Goal: Navigation & Orientation: Find specific page/section

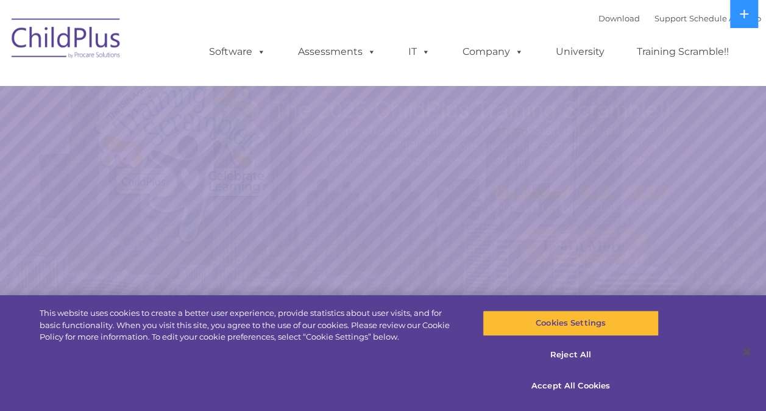
select select "MEDIUM"
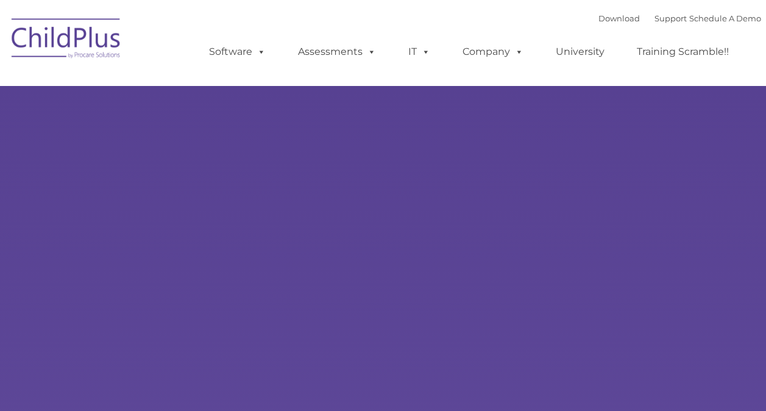
type input ""
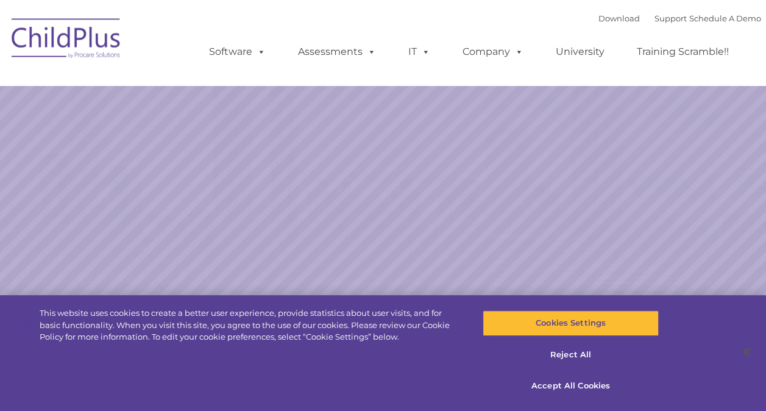
select select "MEDIUM"
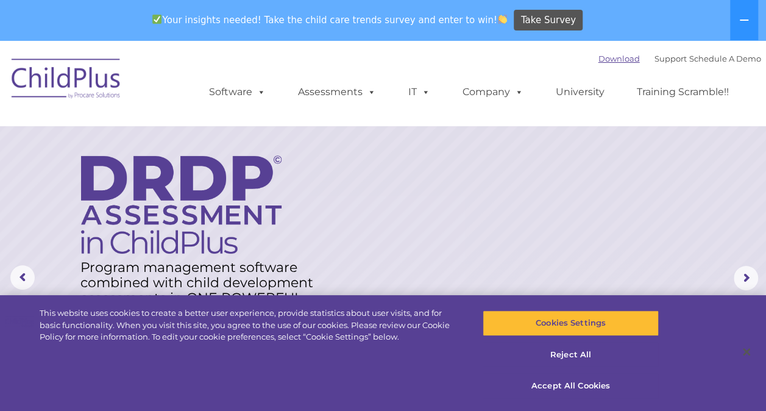
click at [603, 61] on link "Download" at bounding box center [618, 59] width 41 height 10
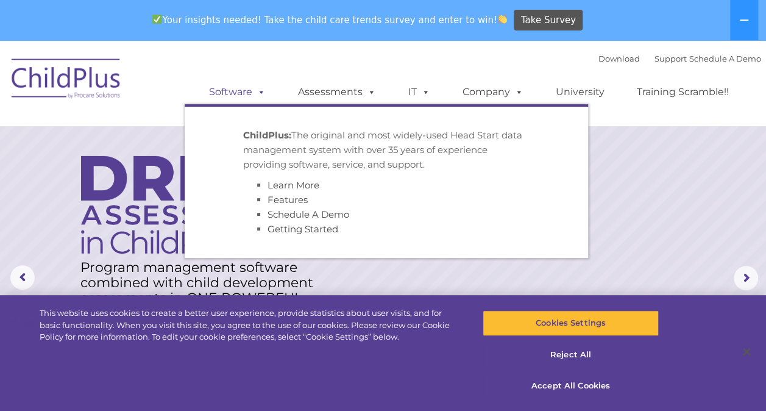
click at [238, 95] on link "Software" at bounding box center [237, 92] width 81 height 24
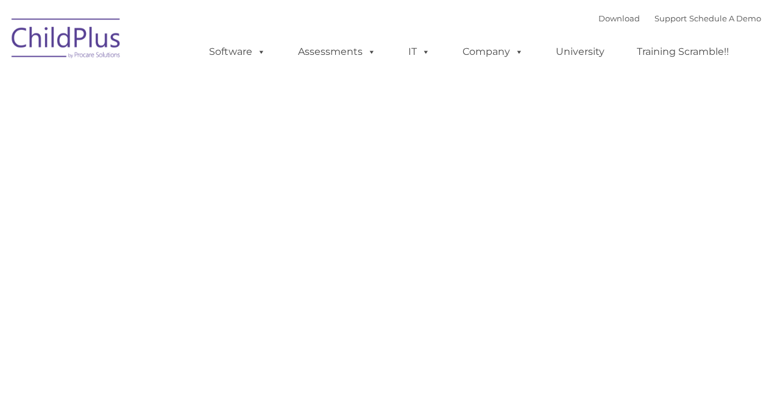
type input ""
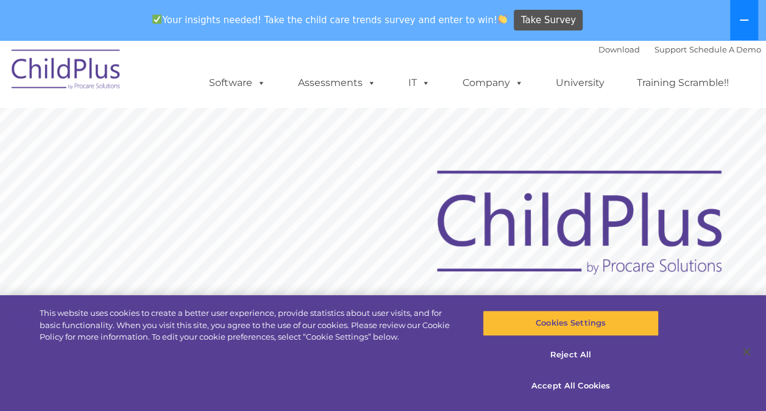
click at [749, 24] on button at bounding box center [744, 20] width 28 height 40
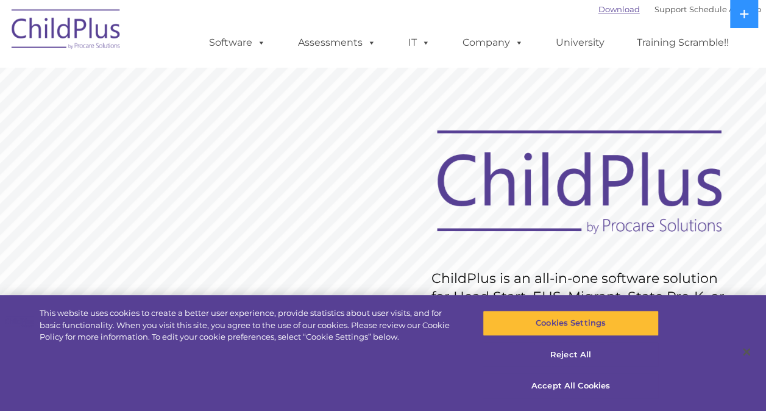
click at [609, 9] on link "Download" at bounding box center [618, 9] width 41 height 10
click at [752, 13] on button at bounding box center [744, 14] width 28 height 28
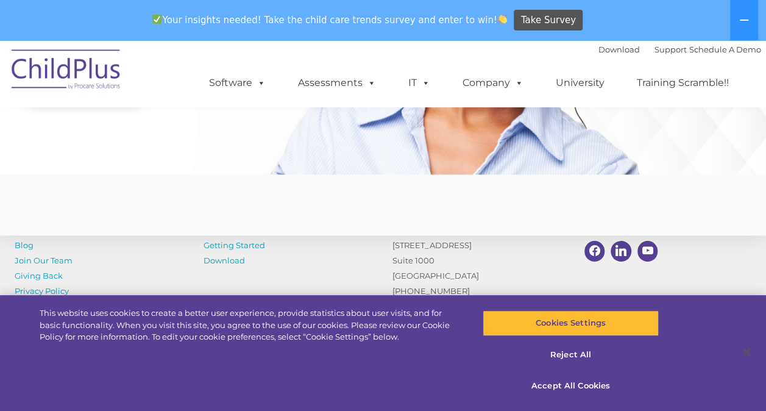
scroll to position [3059, 0]
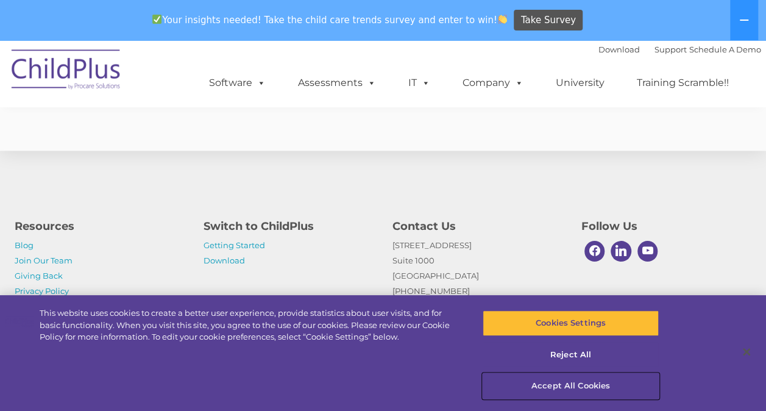
click at [563, 387] on button "Accept All Cookies" at bounding box center [570, 386] width 176 height 26
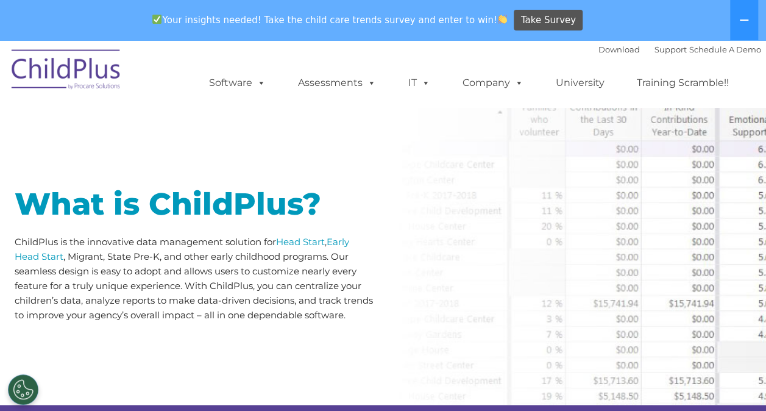
scroll to position [0, 0]
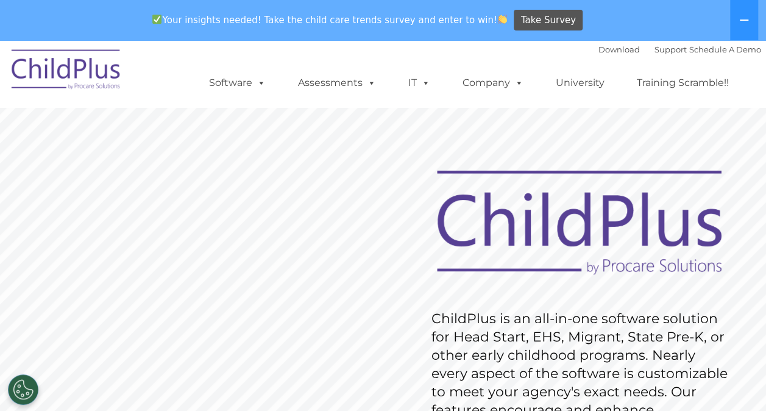
click at [656, 56] on div "Download Support | Schedule A Demo " at bounding box center [679, 49] width 163 height 18
click at [654, 50] on link "Support" at bounding box center [670, 49] width 32 height 10
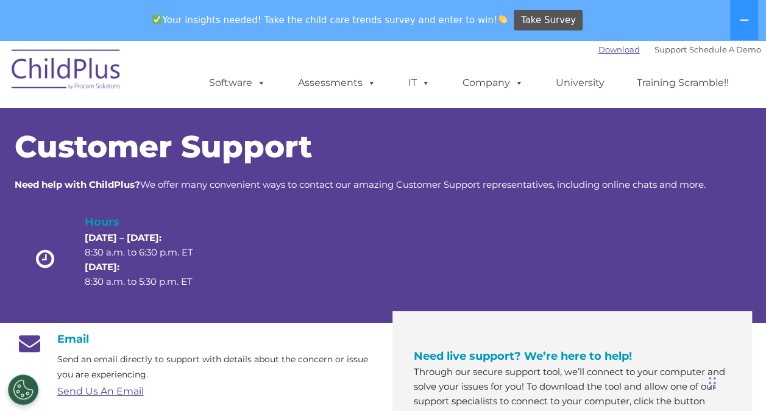
click at [603, 48] on link "Download" at bounding box center [618, 49] width 41 height 10
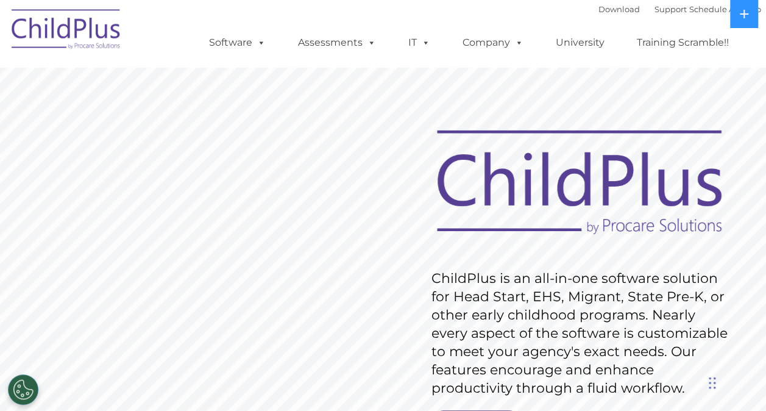
click at [111, 30] on img at bounding box center [66, 31] width 122 height 61
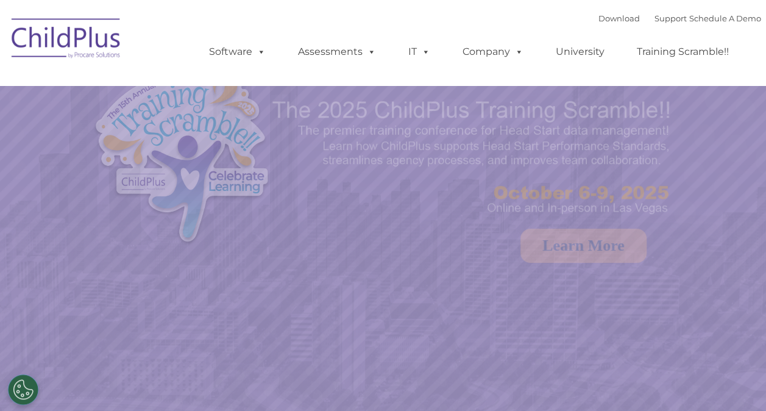
select select "MEDIUM"
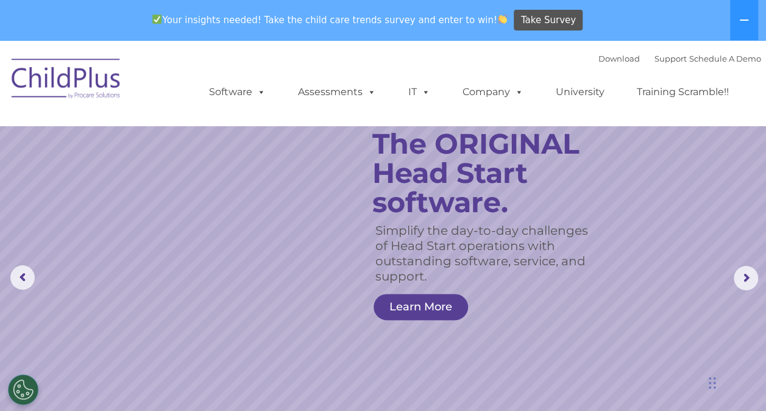
click at [41, 66] on img at bounding box center [66, 80] width 122 height 61
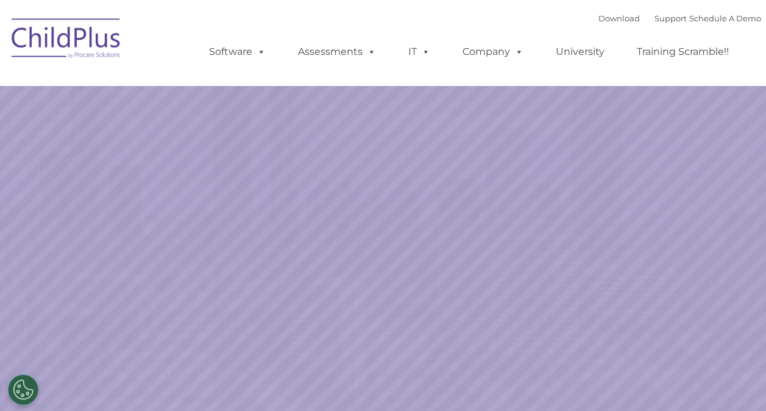
select select "MEDIUM"
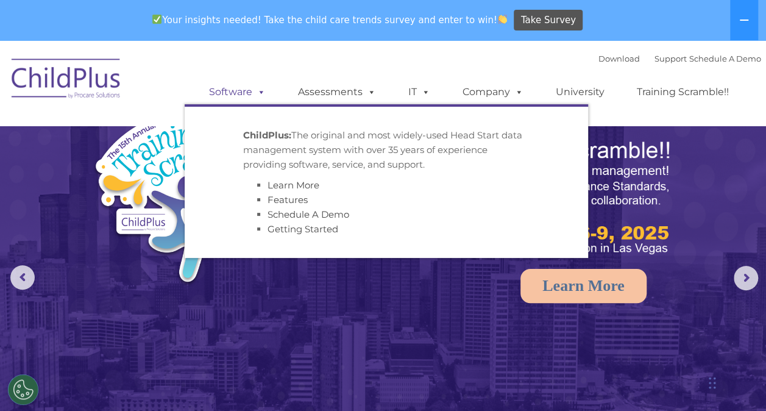
click at [247, 90] on link "Software" at bounding box center [237, 92] width 81 height 24
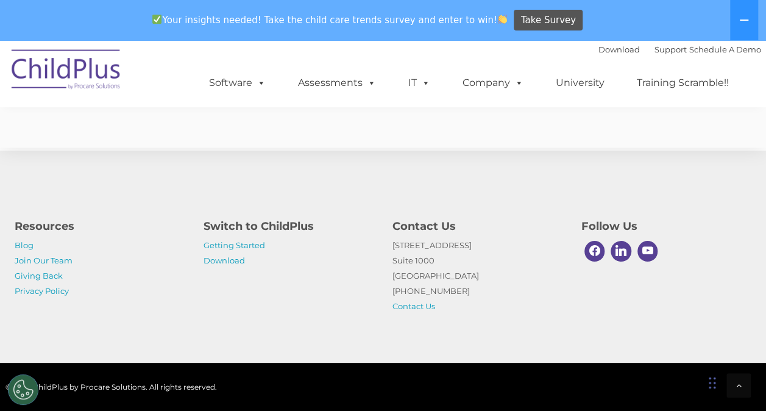
scroll to position [3078, 0]
click at [244, 246] on link "Getting Started" at bounding box center [234, 245] width 62 height 10
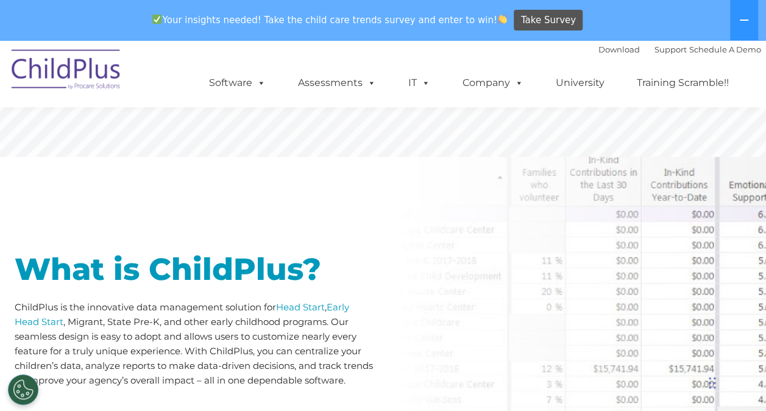
scroll to position [0, 0]
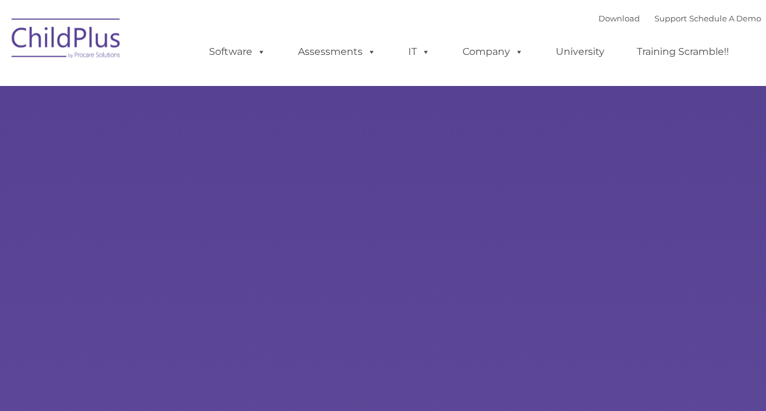
select select "MEDIUM"
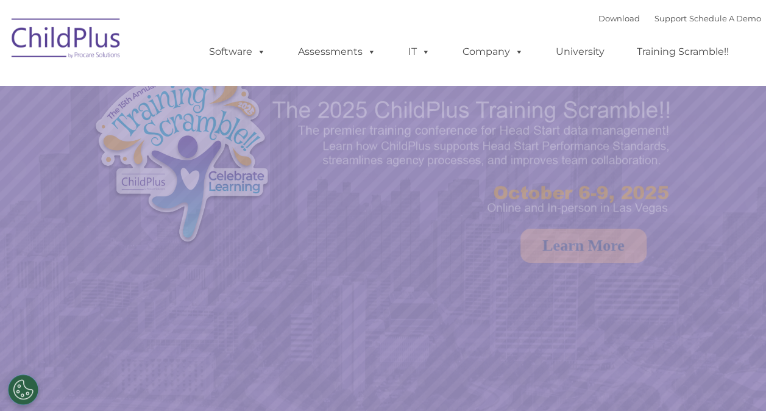
select select "MEDIUM"
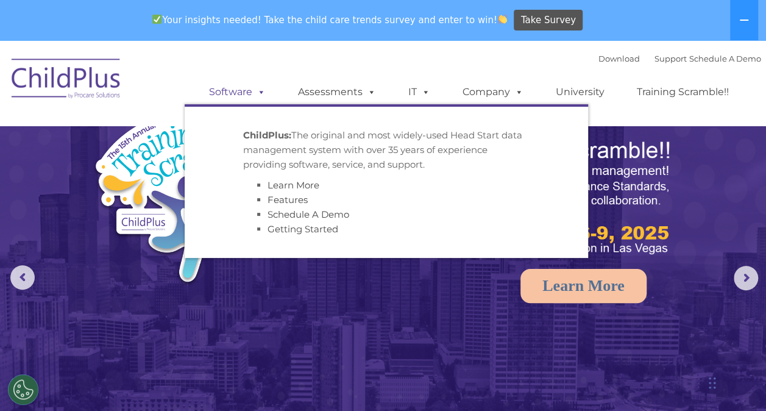
click at [234, 95] on link "Software" at bounding box center [237, 92] width 81 height 24
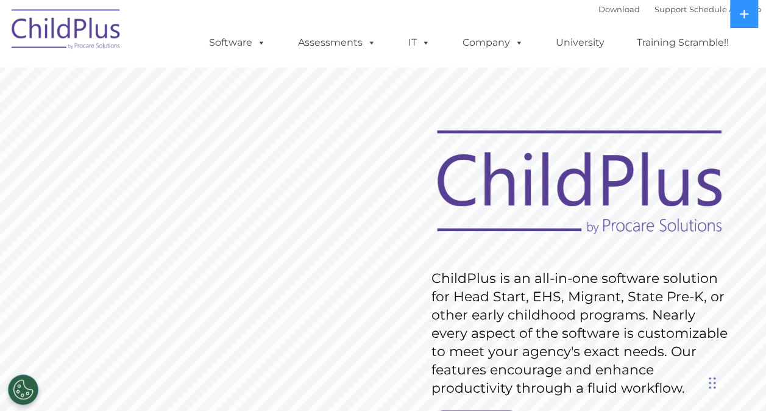
drag, startPoint x: 732, startPoint y: 90, endPoint x: 702, endPoint y: -45, distance: 138.3
click at [86, 30] on img at bounding box center [66, 31] width 122 height 61
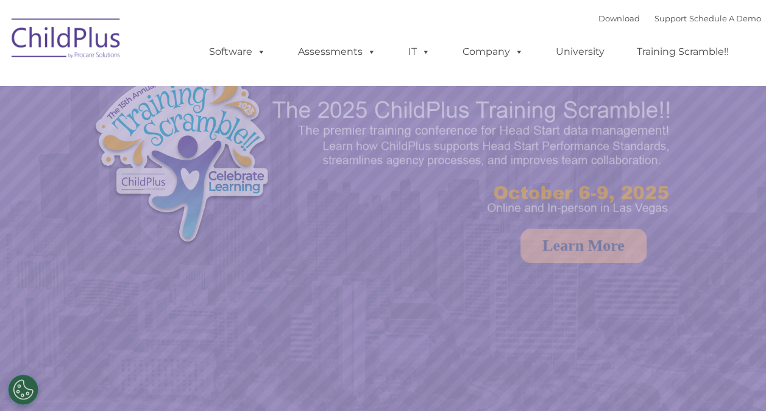
select select "MEDIUM"
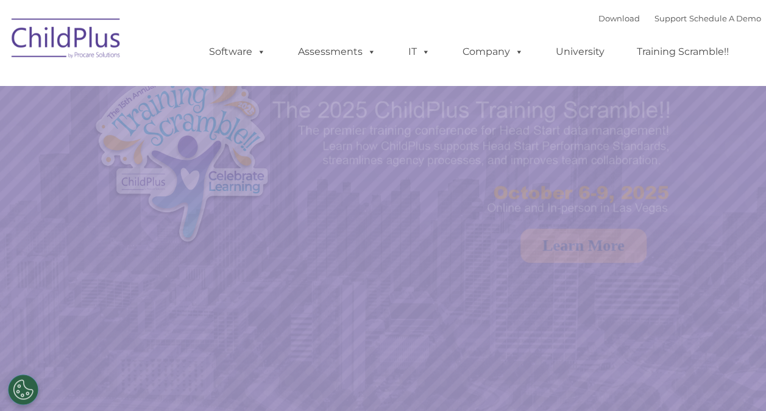
select select "MEDIUM"
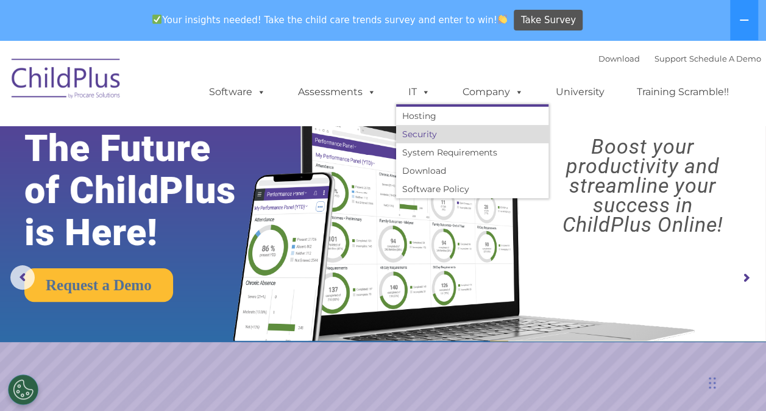
click at [426, 137] on link "Security" at bounding box center [472, 134] width 152 height 18
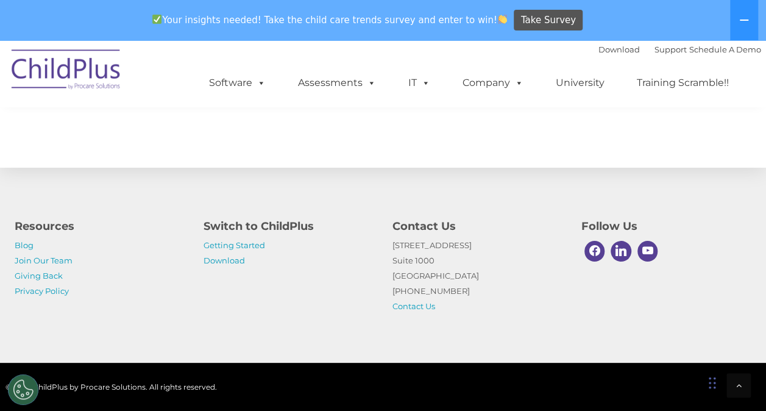
scroll to position [1260, 0]
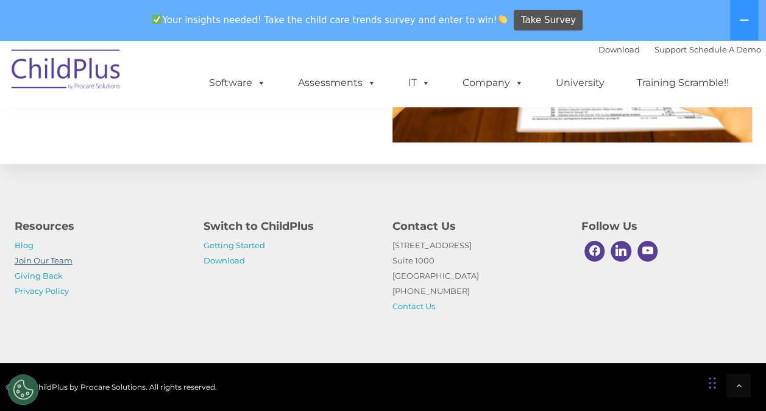
click at [40, 263] on link "Join Our Team" at bounding box center [44, 260] width 58 height 10
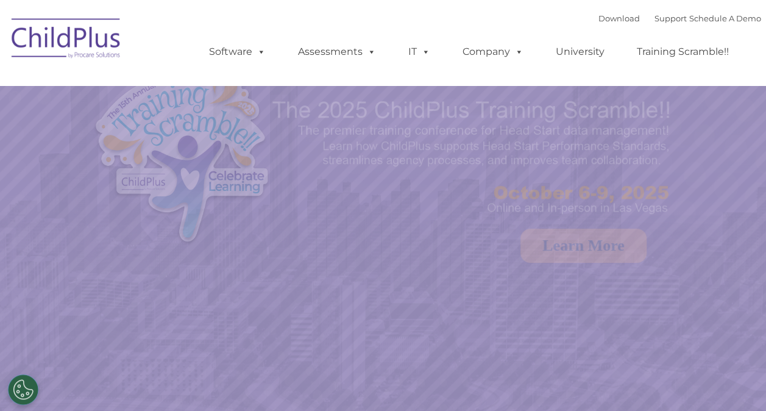
select select "MEDIUM"
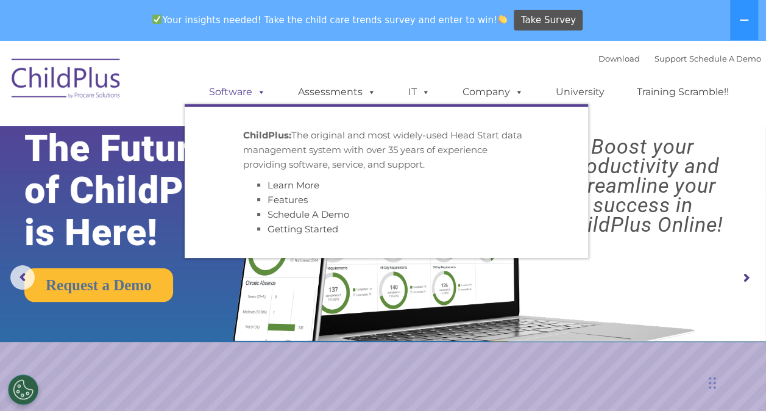
click at [242, 100] on link "Software" at bounding box center [237, 92] width 81 height 24
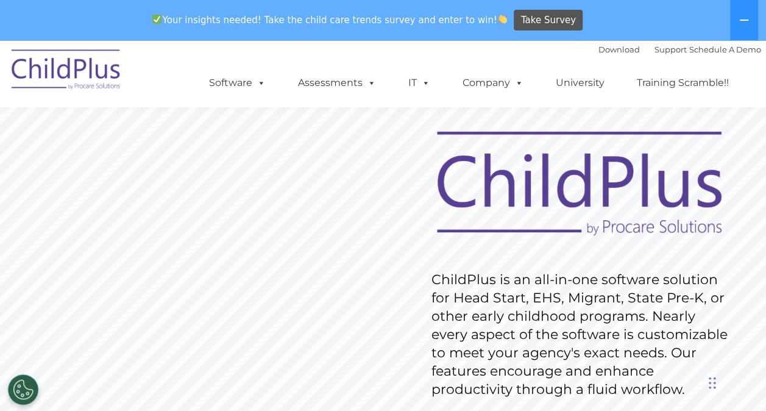
scroll to position [27, 0]
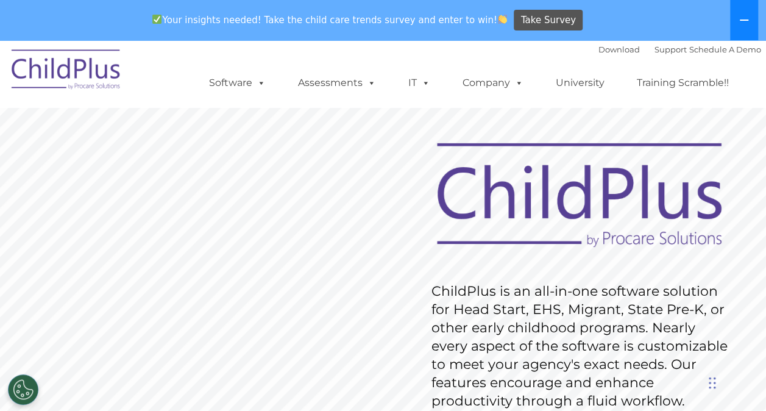
click at [742, 21] on icon at bounding box center [744, 20] width 10 height 10
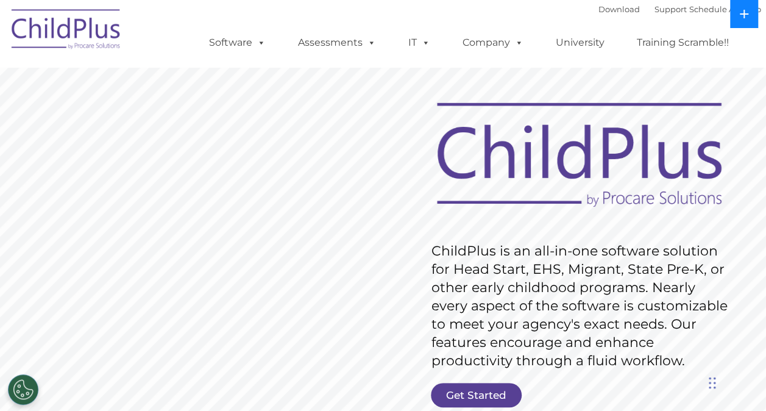
click at [742, 21] on button at bounding box center [744, 14] width 28 height 28
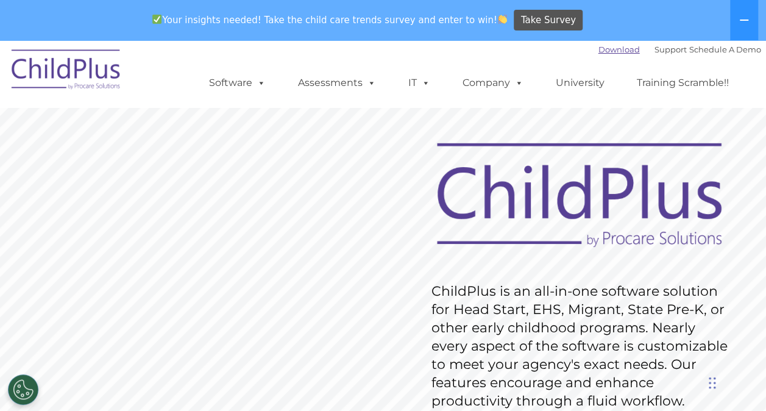
click at [598, 49] on link "Download" at bounding box center [618, 49] width 41 height 10
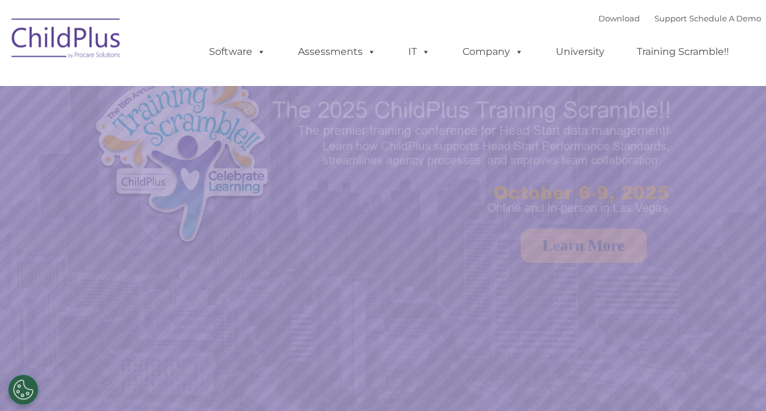
select select "MEDIUM"
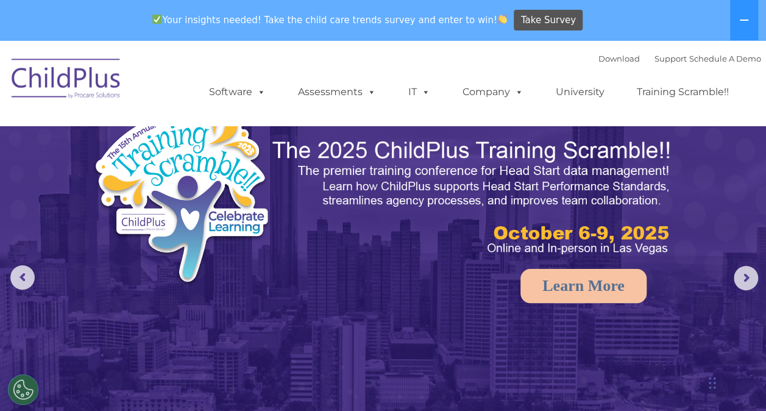
click at [598, 52] on div "Download Support | Schedule A Demo " at bounding box center [679, 58] width 163 height 18
click at [598, 60] on link "Download" at bounding box center [618, 59] width 41 height 10
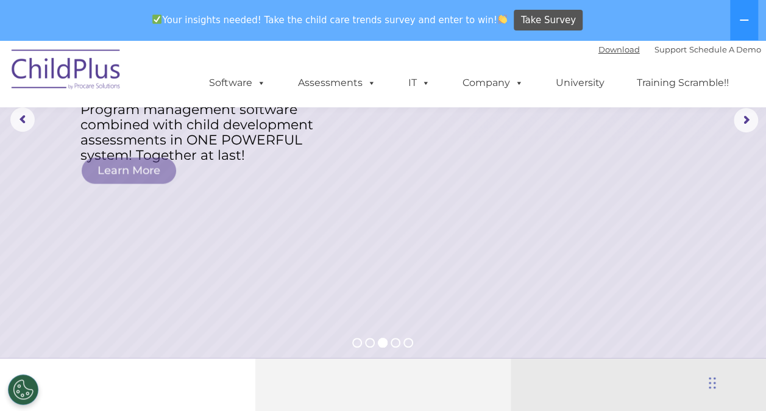
scroll to position [35, 0]
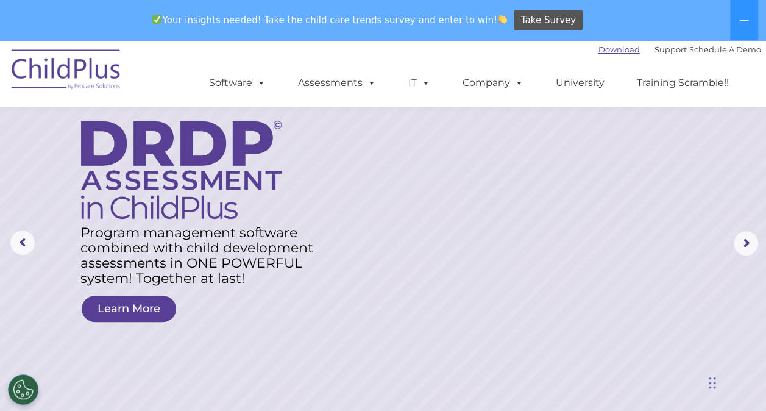
click at [598, 48] on link "Download" at bounding box center [618, 49] width 41 height 10
